Goal: Task Accomplishment & Management: Use online tool/utility

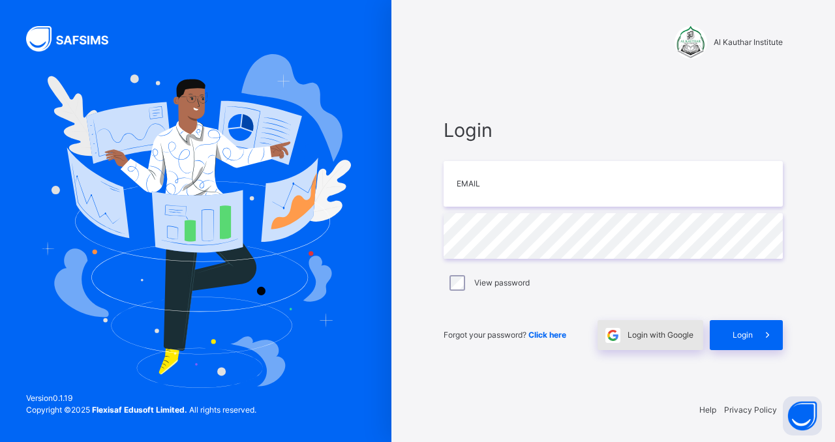
click at [611, 337] on img at bounding box center [613, 335] width 15 height 15
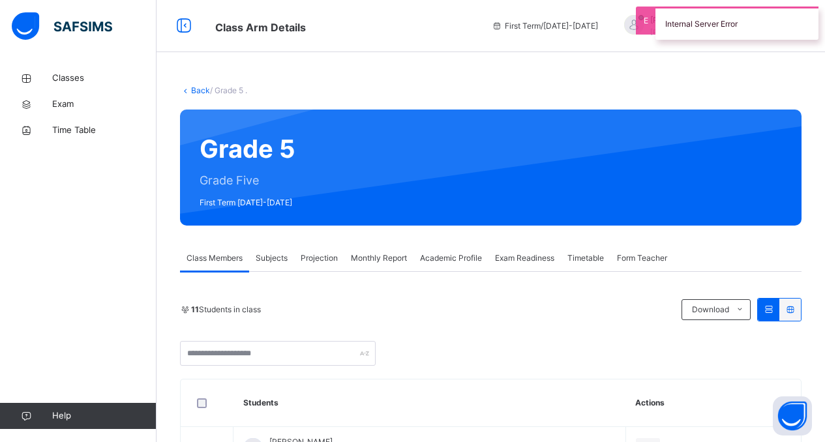
click at [279, 266] on div "Subjects" at bounding box center [271, 258] width 45 height 26
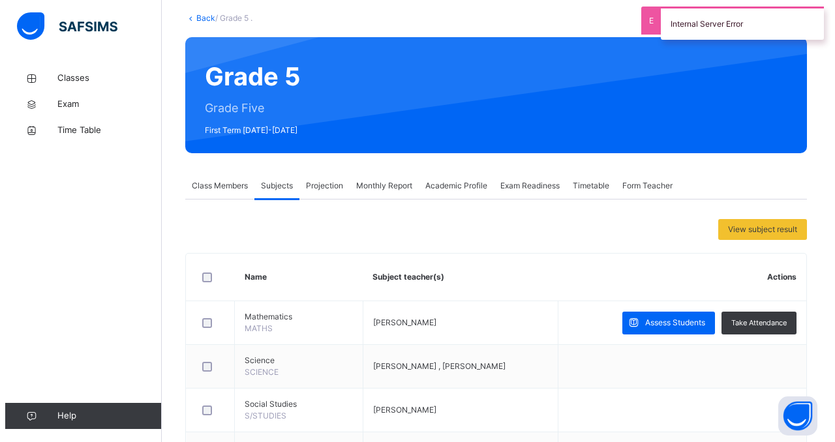
scroll to position [108, 0]
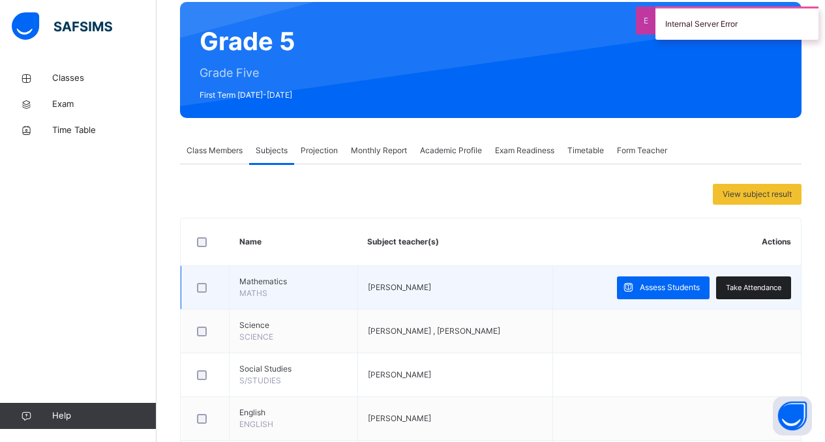
click at [769, 283] on span "Take Attendance" at bounding box center [753, 288] width 55 height 11
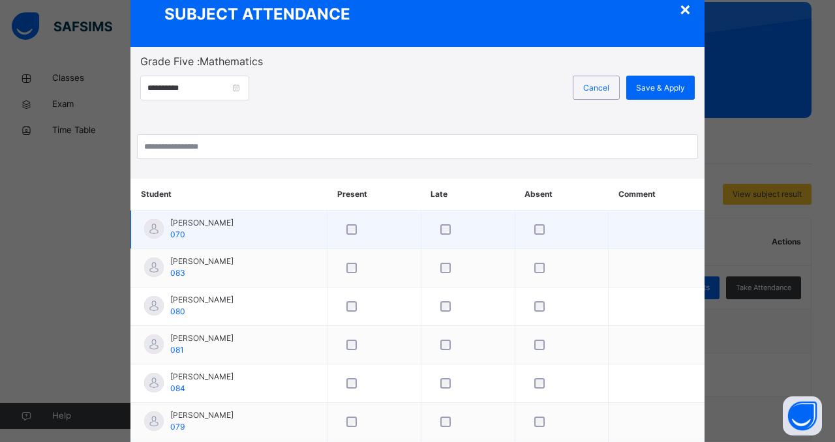
scroll to position [8, 0]
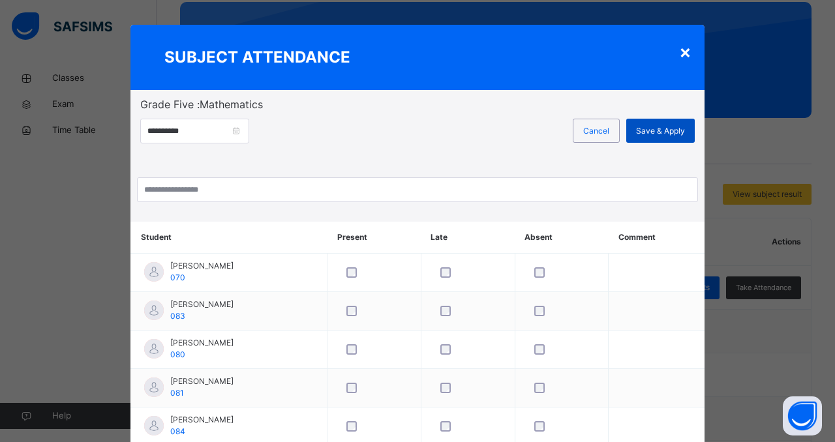
click at [673, 134] on span "Save & Apply" at bounding box center [660, 131] width 49 height 12
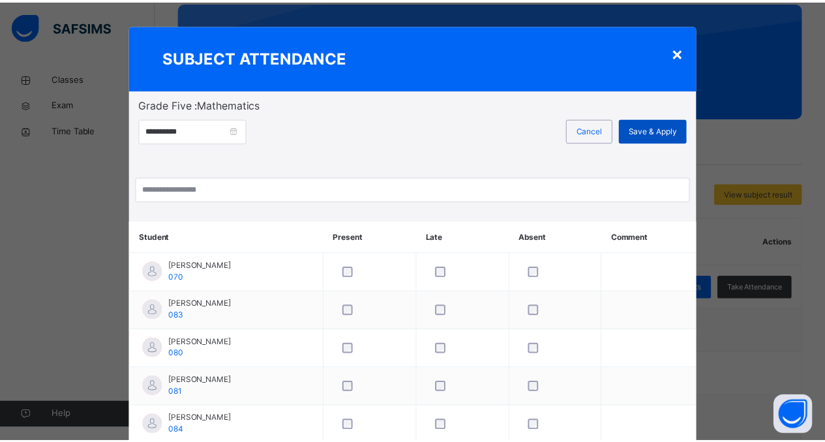
scroll to position [0, 0]
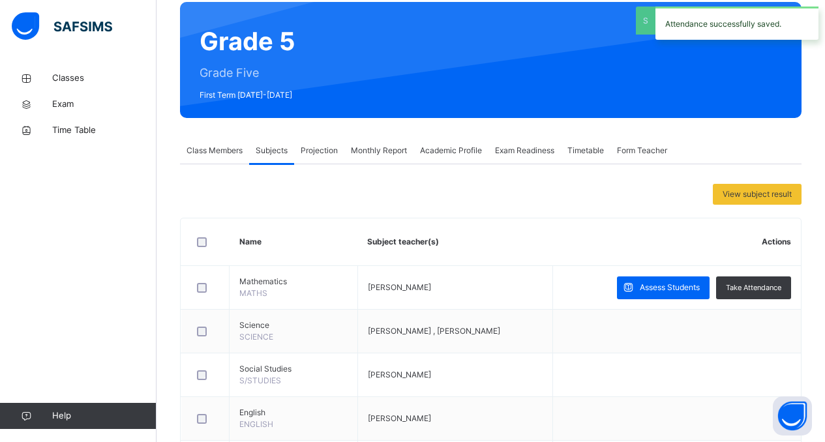
click at [385, 151] on span "Monthly Report" at bounding box center [379, 151] width 56 height 12
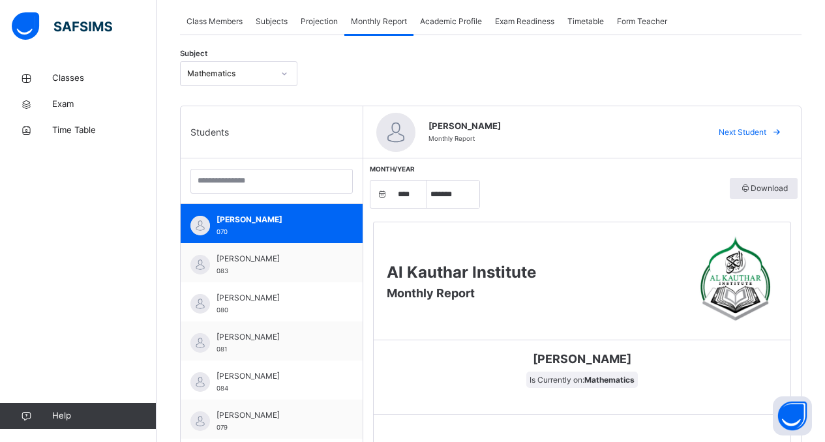
scroll to position [76, 0]
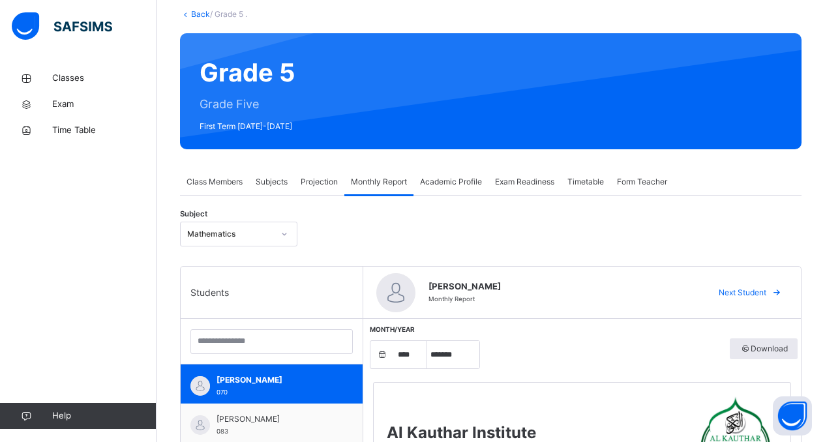
click at [471, 177] on span "Academic Profile" at bounding box center [451, 182] width 62 height 12
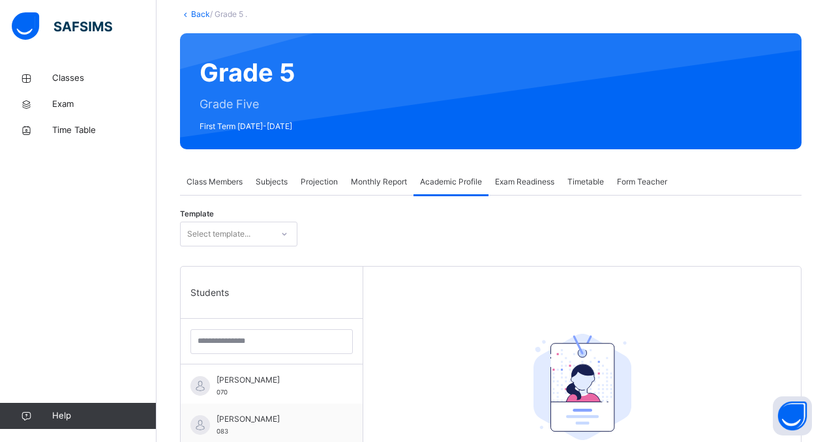
click at [293, 179] on div "Subjects" at bounding box center [271, 182] width 45 height 26
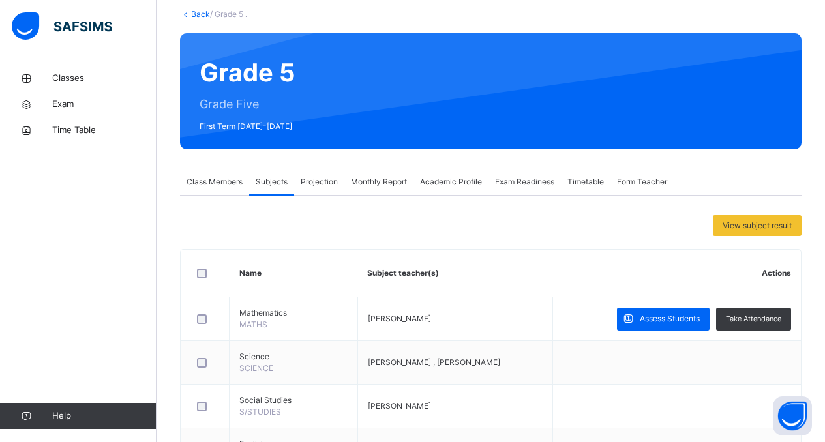
click at [311, 177] on span "Projection" at bounding box center [319, 182] width 37 height 12
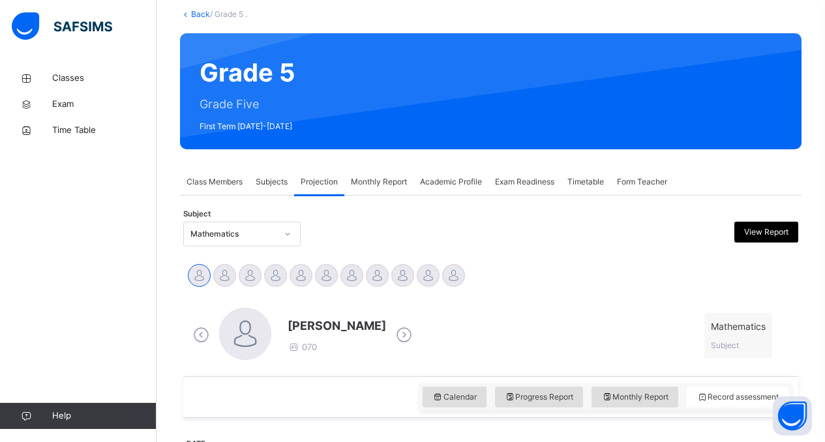
click at [222, 175] on div "Class Members" at bounding box center [214, 182] width 69 height 26
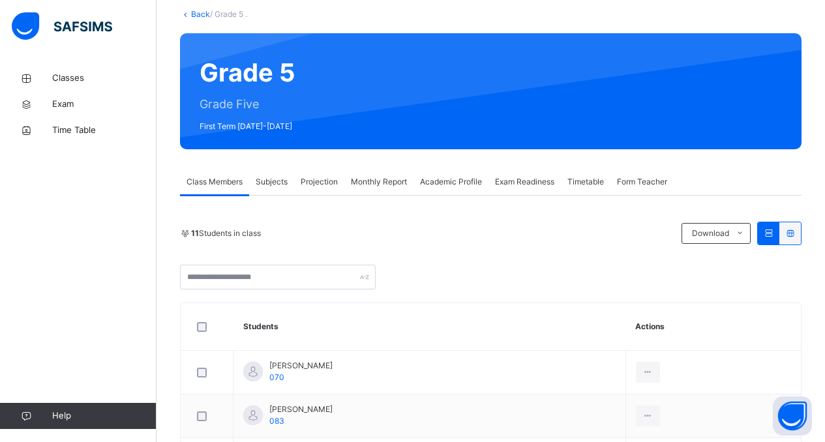
click at [616, 187] on div "Form Teacher" at bounding box center [642, 182] width 63 height 26
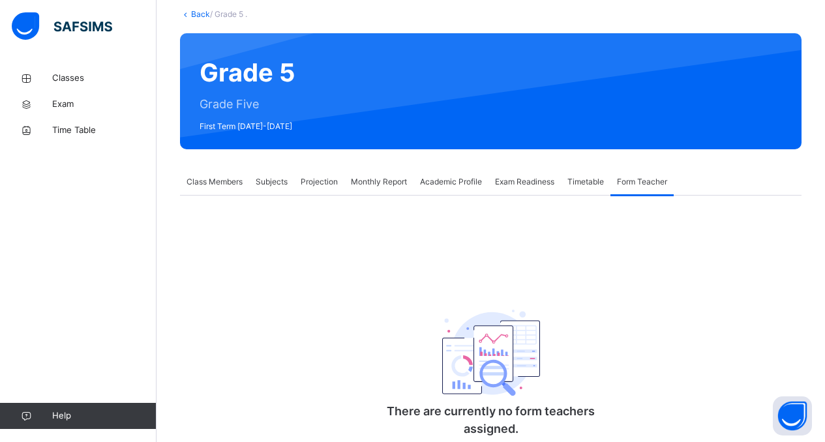
click at [602, 184] on span "Timetable" at bounding box center [586, 182] width 37 height 12
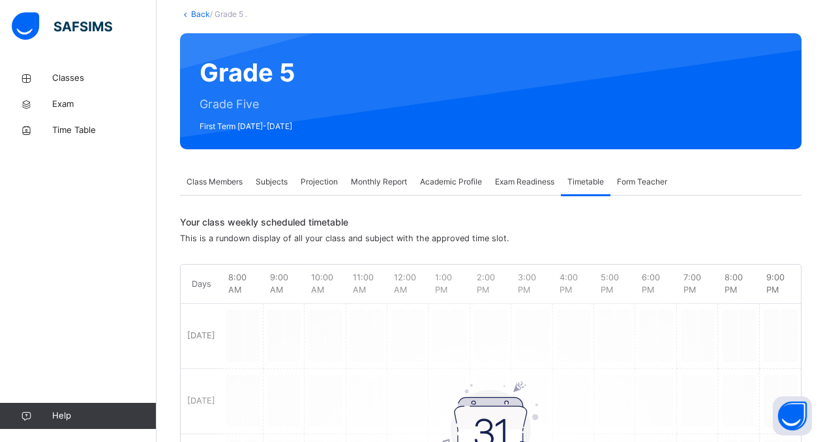
click at [544, 182] on span "Exam Readiness" at bounding box center [524, 182] width 59 height 12
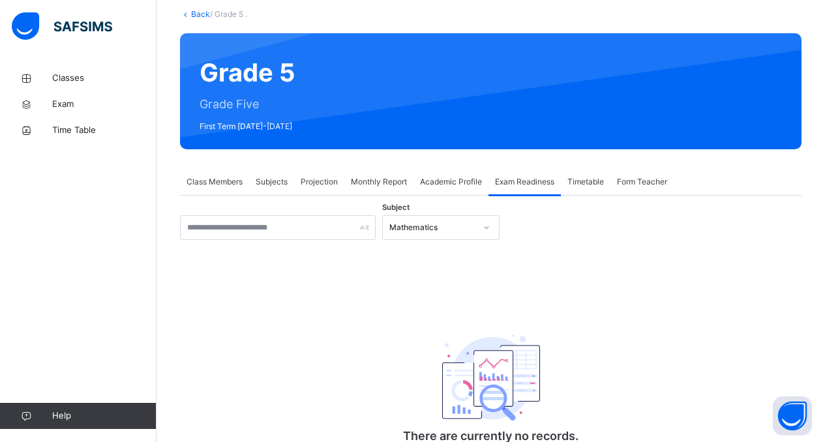
click at [467, 180] on span "Academic Profile" at bounding box center [451, 182] width 62 height 12
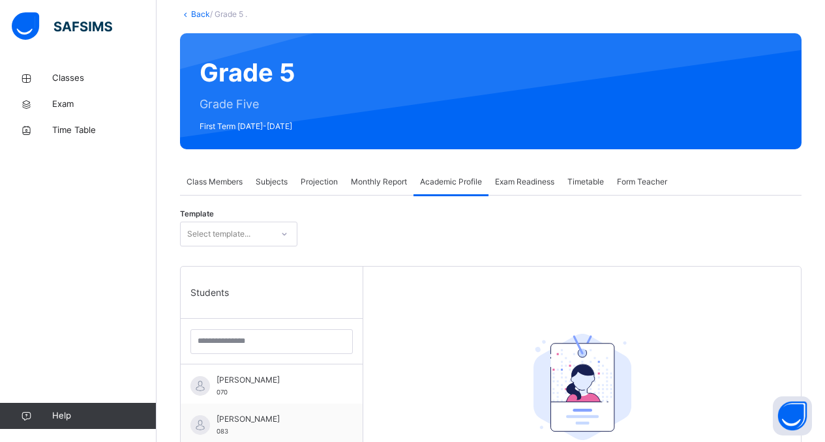
click at [211, 177] on span "Class Members" at bounding box center [215, 182] width 56 height 12
